Goal: Task Accomplishment & Management: Manage account settings

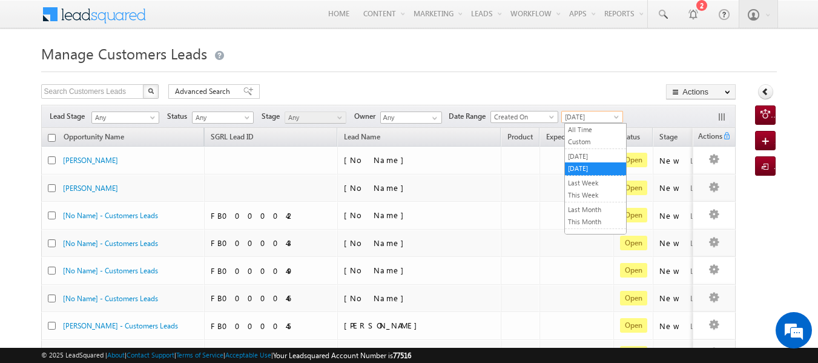
click at [593, 117] on span "[DATE]" at bounding box center [591, 116] width 58 height 11
click at [589, 122] on span "[DATE]" at bounding box center [591, 116] width 58 height 11
click at [589, 121] on span "[DATE]" at bounding box center [591, 116] width 58 height 11
click at [587, 131] on link "All Time" at bounding box center [595, 129] width 61 height 11
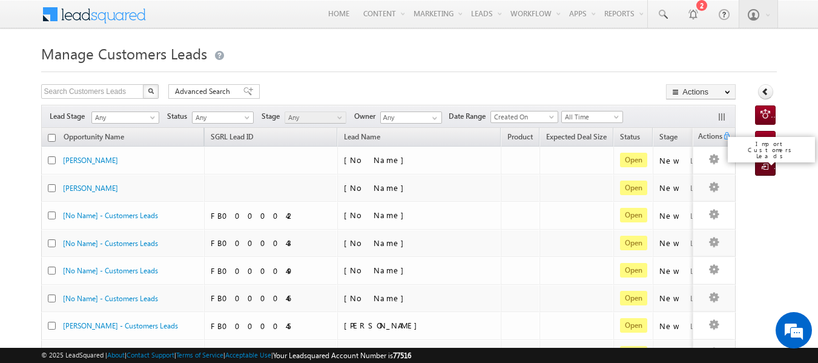
click at [761, 174] on link "Import Customers Leads" at bounding box center [765, 165] width 21 height 19
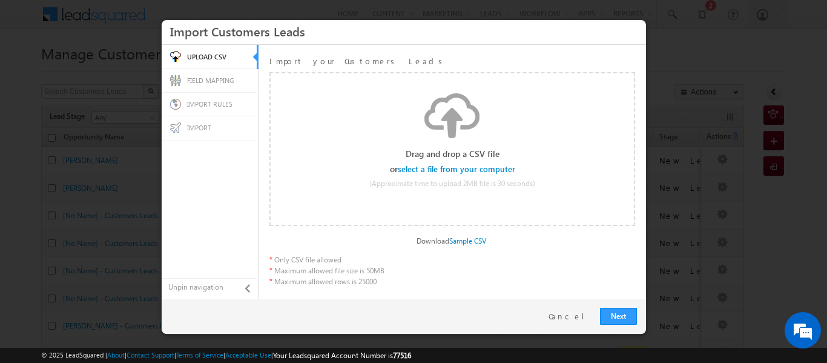
click at [445, 172] on input "file" at bounding box center [457, 169] width 115 height 8
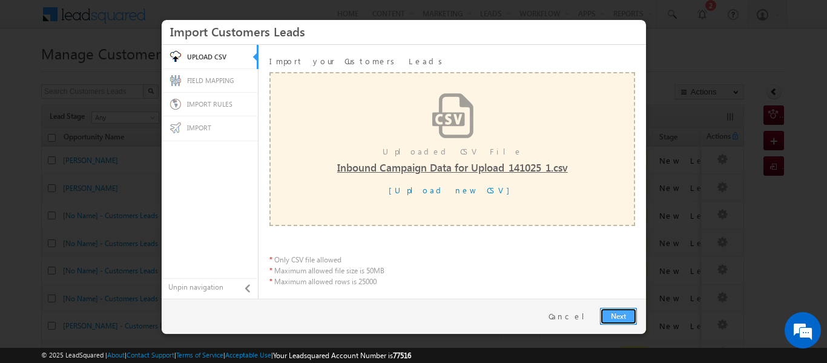
click at [610, 314] on link "Next" at bounding box center [618, 316] width 37 height 17
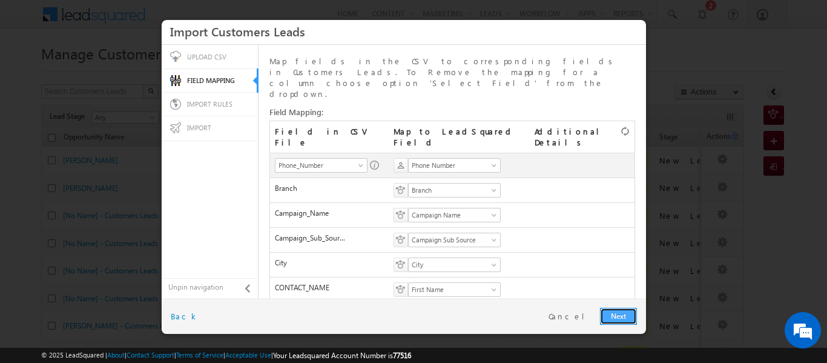
click at [607, 314] on link "Next" at bounding box center [618, 316] width 37 height 17
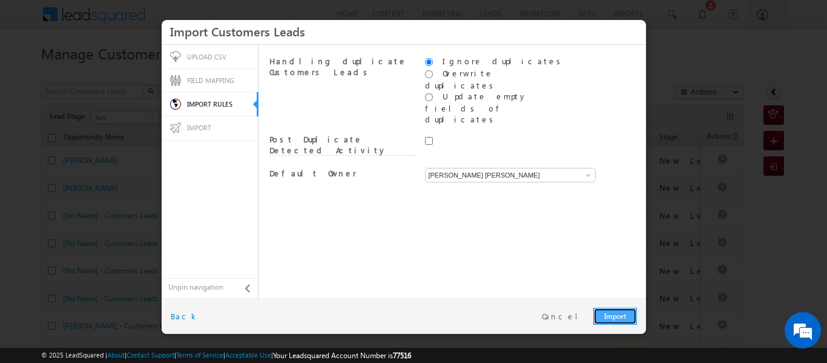
click at [614, 319] on link "Import" at bounding box center [615, 316] width 44 height 17
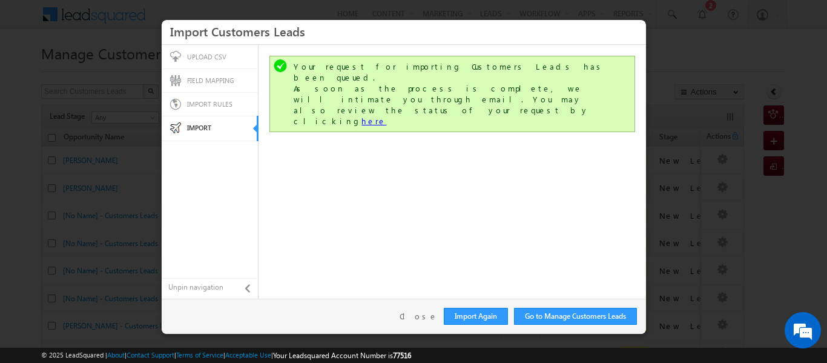
click at [386, 116] on link "here" at bounding box center [374, 121] width 25 height 10
click at [429, 315] on link "Close" at bounding box center [419, 316] width 38 height 11
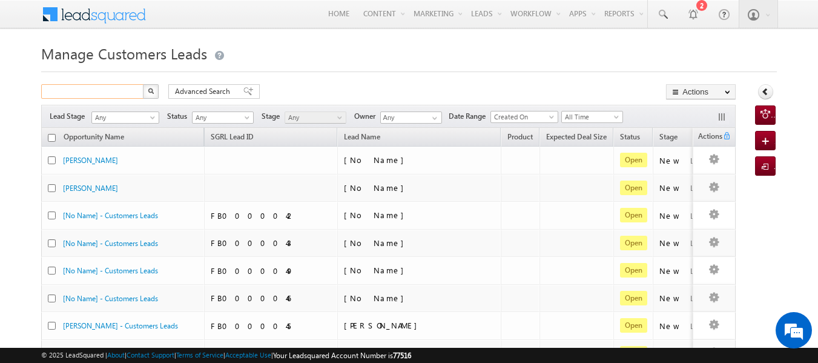
click at [103, 93] on input "text" at bounding box center [93, 91] width 104 height 15
paste input "9424772927"
type input "9424772927"
click at [154, 92] on button "button" at bounding box center [151, 91] width 16 height 15
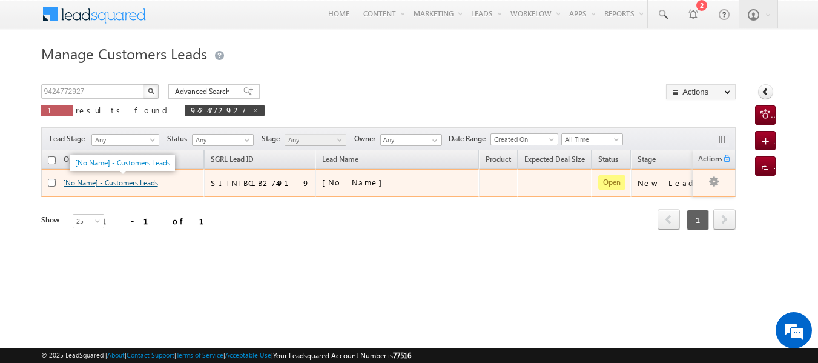
click at [129, 184] on link "[No Name] - Customers Leads" at bounding box center [110, 182] width 95 height 9
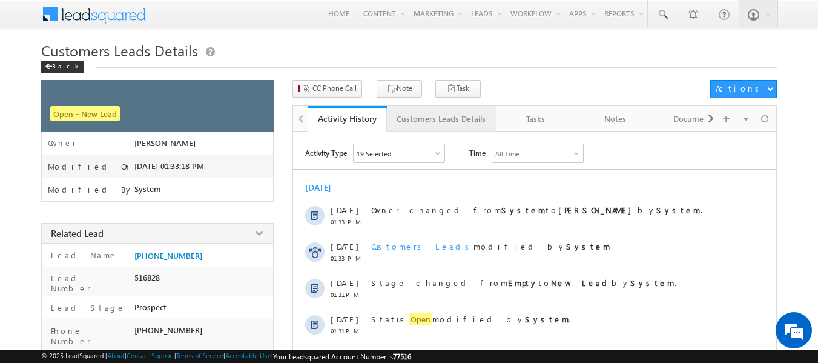
click at [402, 120] on div "Customers Leads Details" at bounding box center [441, 118] width 89 height 15
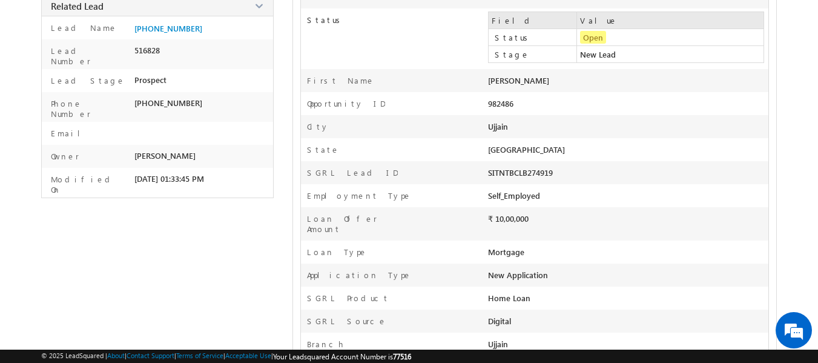
scroll to position [226, 0]
click at [498, 99] on div "982486" at bounding box center [572, 107] width 168 height 17
copy div "982486"
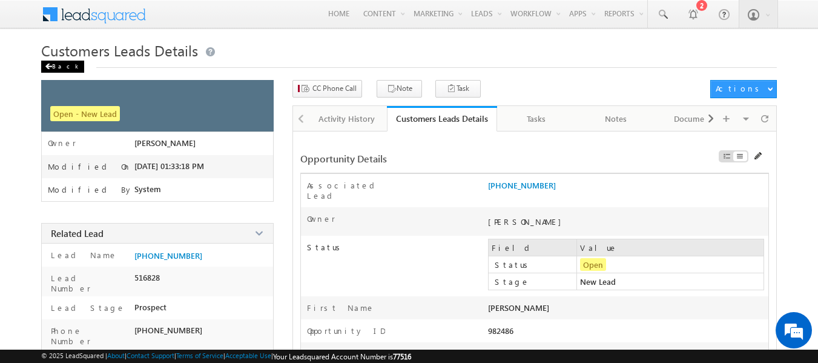
click at [61, 61] on div "Back" at bounding box center [62, 67] width 43 height 12
